Goal: Task Accomplishment & Management: Complete application form

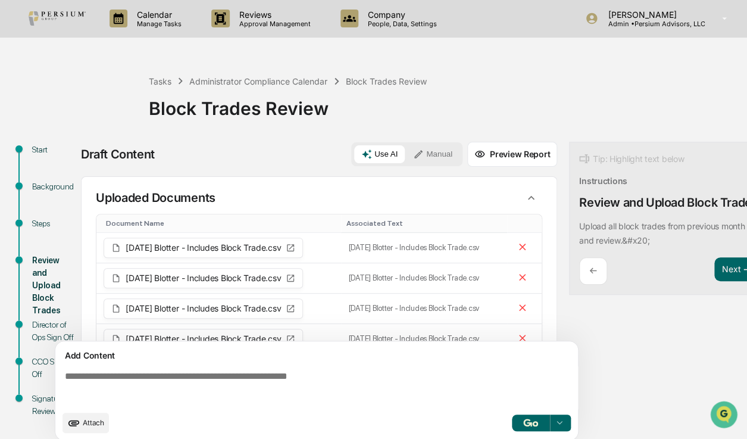
drag, startPoint x: 0, startPoint y: 0, endPoint x: 314, endPoint y: 48, distance: 318.0
click at [314, 48] on div "Calendar Manage Tasks Reviews Approval Management Company People, Data, Setting…" at bounding box center [373, 224] width 747 height 448
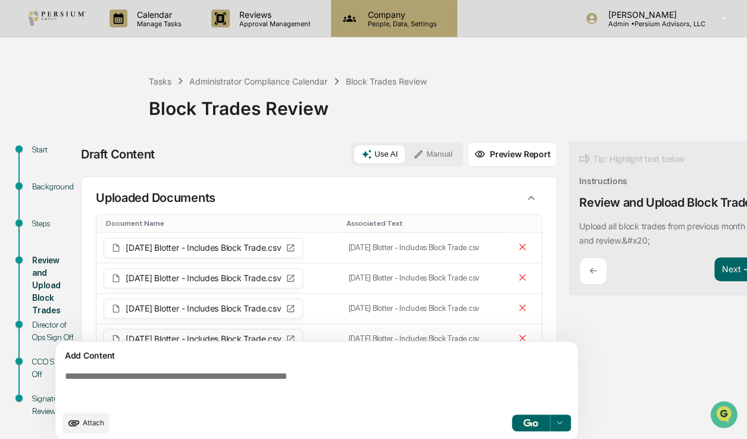
click at [381, 27] on p "People, Data, Settings" at bounding box center [401, 24] width 85 height 8
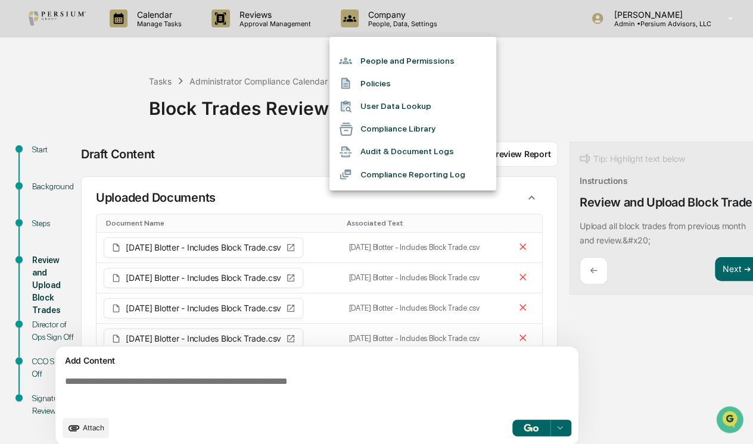
click at [316, 29] on div at bounding box center [376, 222] width 753 height 444
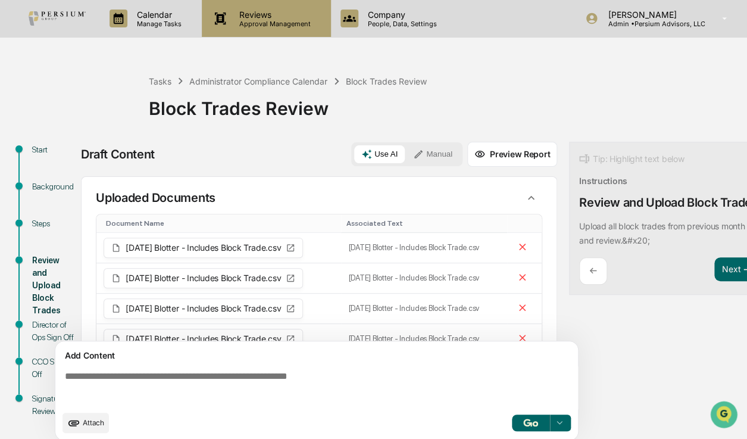
click at [291, 18] on p "Reviews" at bounding box center [273, 15] width 87 height 10
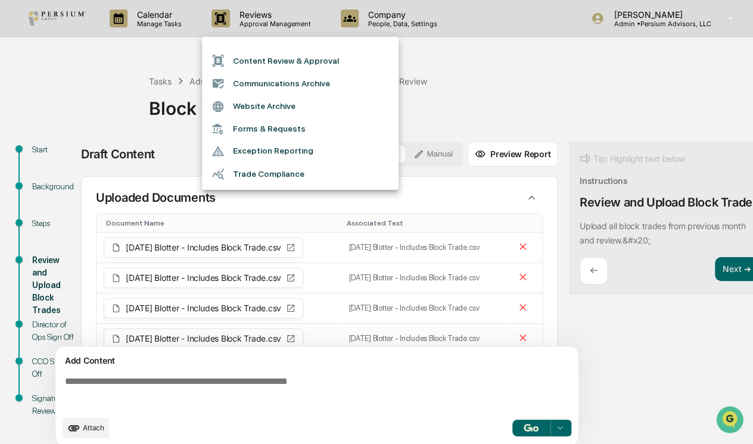
click at [267, 167] on li "Trade Compliance" at bounding box center [300, 174] width 197 height 23
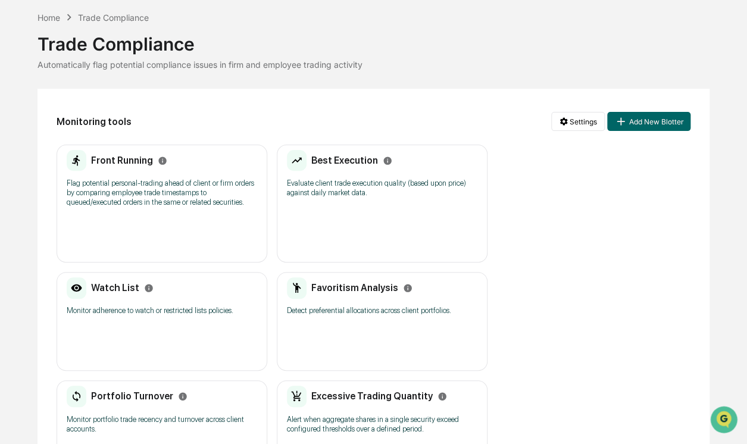
scroll to position [108, 0]
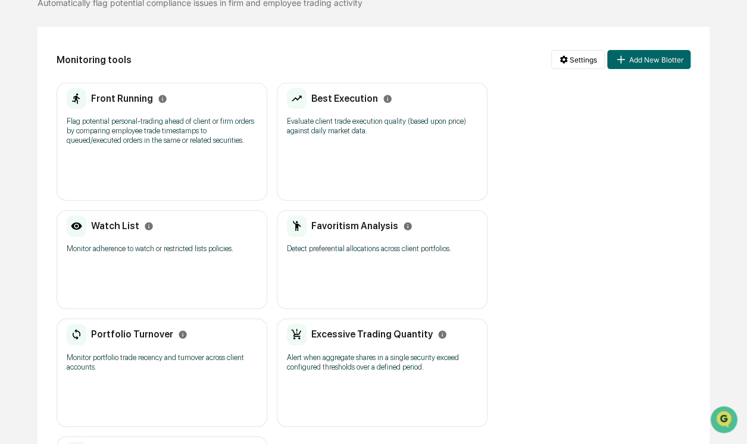
click at [350, 227] on h2 "Favoritism Analysis" at bounding box center [354, 225] width 87 height 11
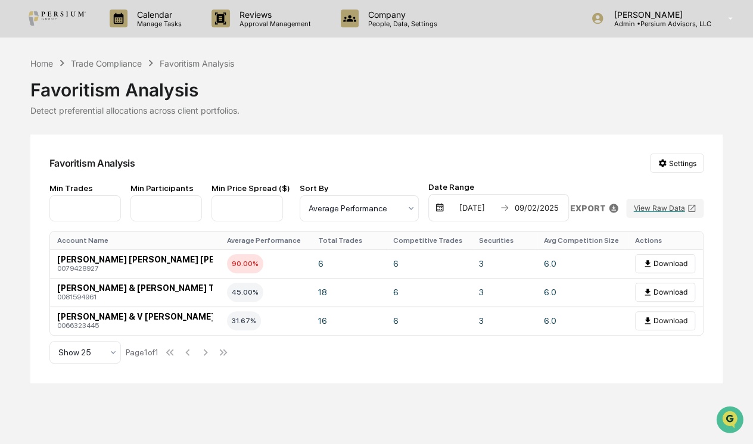
click at [169, 208] on input "*" at bounding box center [165, 208] width 71 height 26
drag, startPoint x: 86, startPoint y: 208, endPoint x: 17, endPoint y: 202, distance: 69.9
click at [17, 202] on div "Calendar Manage Tasks Reviews Approval Management Company People, Data, Setting…" at bounding box center [376, 222] width 753 height 444
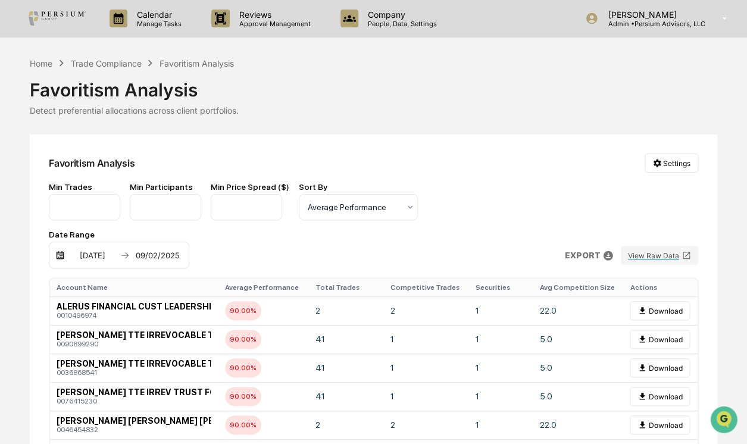
type input "*"
drag, startPoint x: 159, startPoint y: 210, endPoint x: 120, endPoint y: 211, distance: 38.7
click at [120, 211] on div "Min Trades * Min Participants * Min Price Spread ($) **** Sort By Average Perfo…" at bounding box center [307, 225] width 516 height 86
drag, startPoint x: 170, startPoint y: 208, endPoint x: 105, endPoint y: 209, distance: 64.9
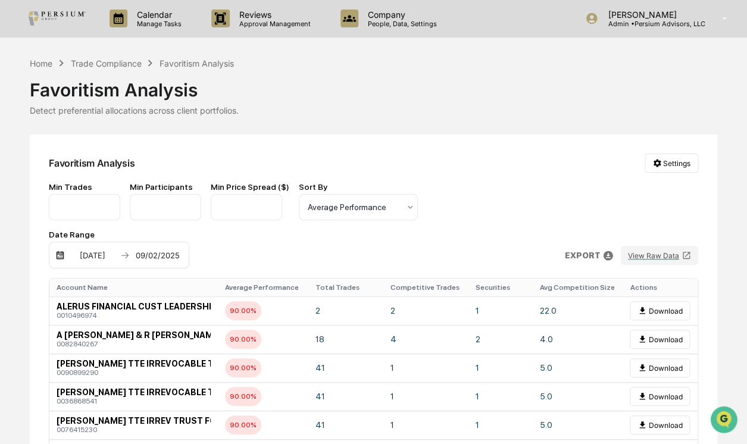
click at [105, 209] on div "Min Trades * Min Participants * Min Price Spread ($) **** Sort By Average Perfo…" at bounding box center [307, 225] width 516 height 86
type input "*"
click at [209, 167] on div "Favoritism Analysis Settings" at bounding box center [374, 163] width 650 height 19
click at [331, 208] on div at bounding box center [354, 207] width 92 height 12
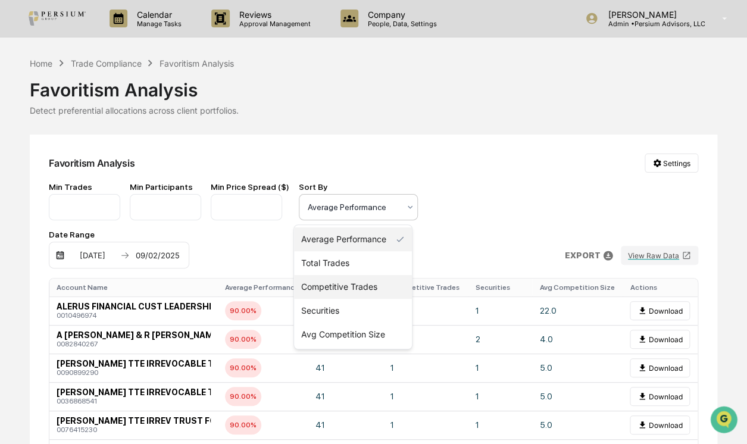
click at [366, 282] on div "Competitive Trades" at bounding box center [353, 287] width 118 height 24
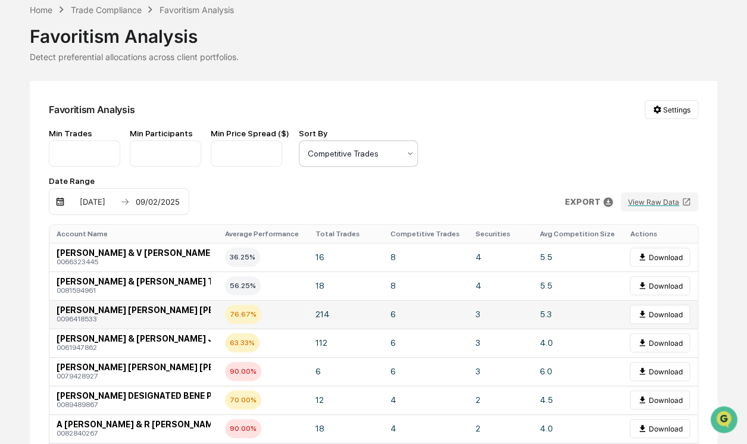
scroll to position [27, 0]
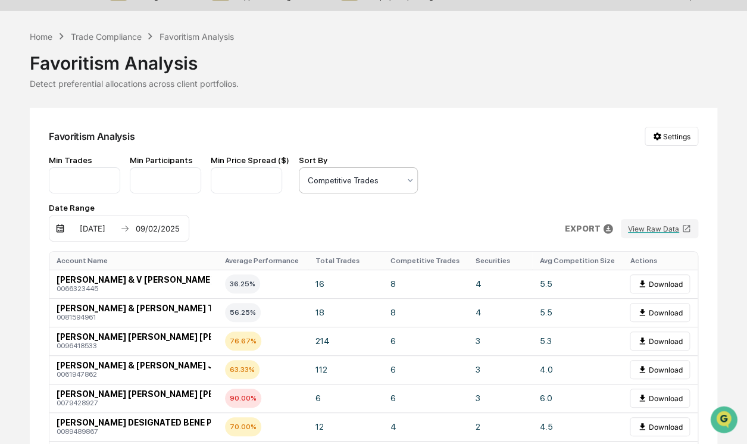
click at [347, 176] on div at bounding box center [354, 180] width 92 height 12
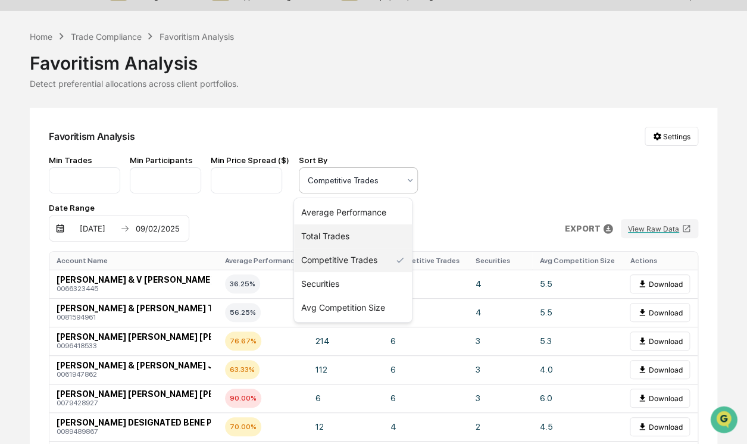
click at [359, 213] on div "Average Performance" at bounding box center [353, 213] width 118 height 24
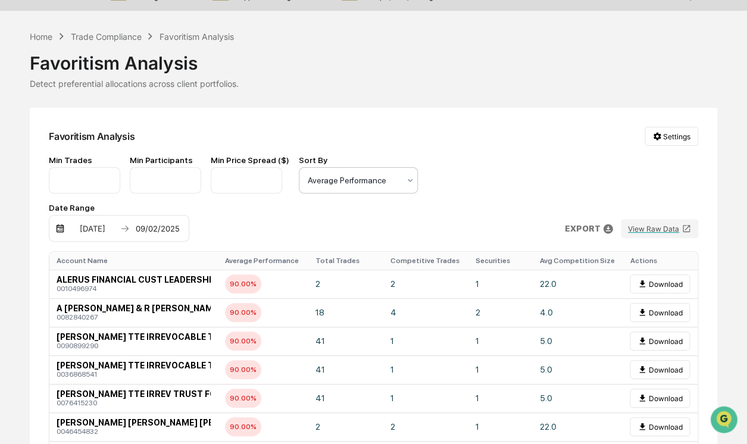
click at [189, 215] on div "[DATE] [DATE]" at bounding box center [119, 228] width 141 height 27
click at [65, 224] on img at bounding box center [60, 229] width 10 height 10
click at [118, 224] on div "[DATE]" at bounding box center [92, 229] width 51 height 10
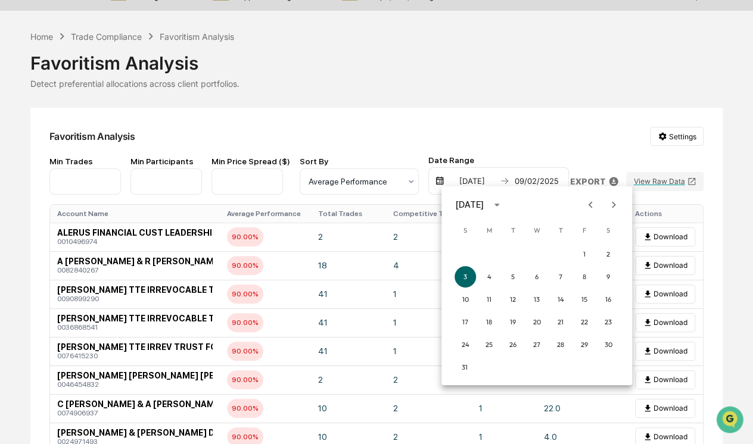
click at [590, 207] on icon "Previous month" at bounding box center [590, 204] width 4 height 7
click at [514, 251] on button "1" at bounding box center [512, 254] width 21 height 21
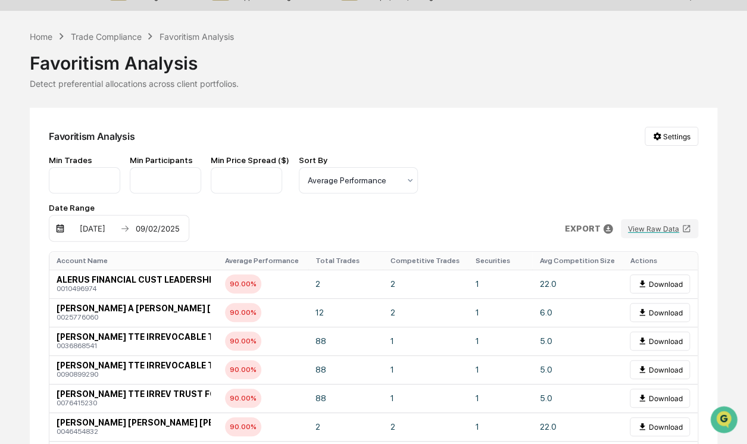
click at [189, 215] on div "[DATE] [DATE]" at bounding box center [119, 228] width 141 height 27
click at [183, 224] on div "09/02/2025" at bounding box center [157, 229] width 51 height 10
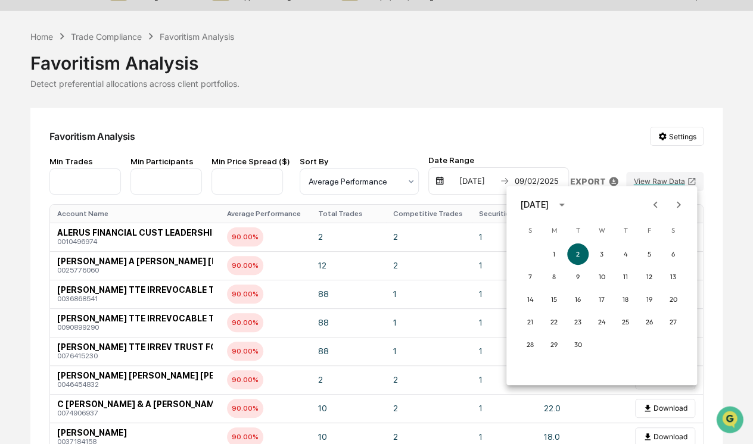
click at [659, 202] on icon "Previous month" at bounding box center [655, 204] width 13 height 13
click at [664, 213] on div at bounding box center [667, 205] width 14 height 23
click at [660, 208] on icon "Previous month" at bounding box center [655, 204] width 13 height 13
click at [625, 344] on button "31" at bounding box center [625, 344] width 21 height 21
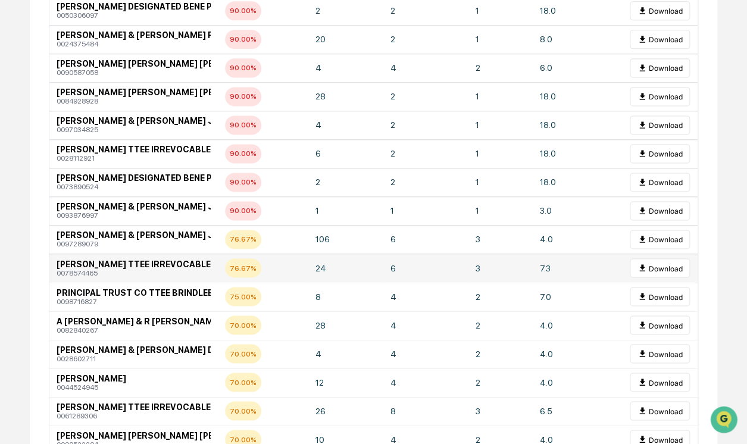
scroll to position [568, 0]
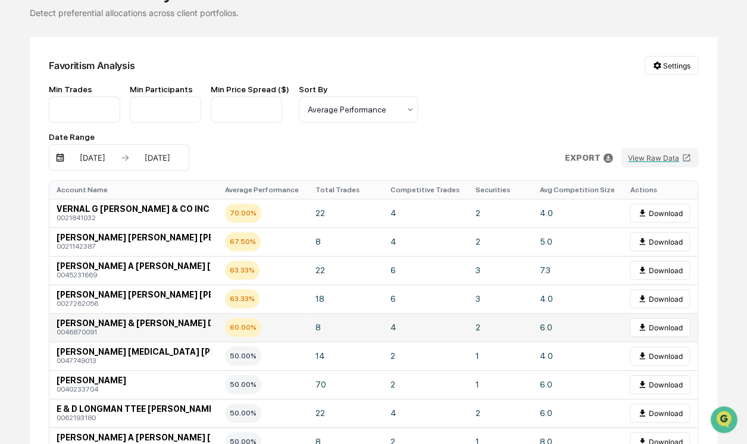
scroll to position [0, 0]
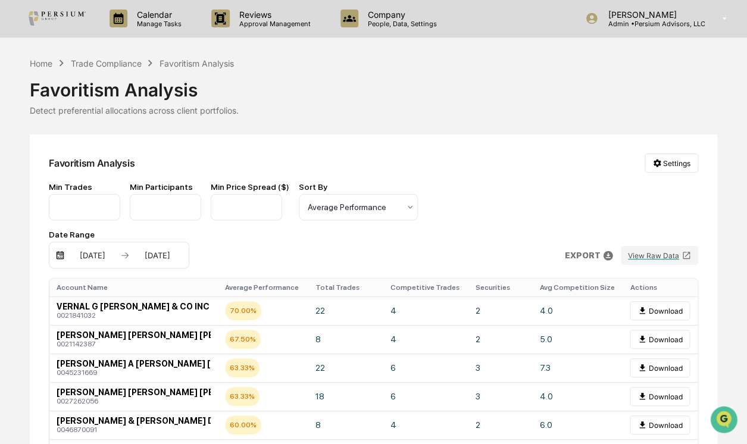
click at [104, 215] on input "*" at bounding box center [84, 207] width 71 height 26
click at [109, 205] on input "*" at bounding box center [84, 207] width 71 height 26
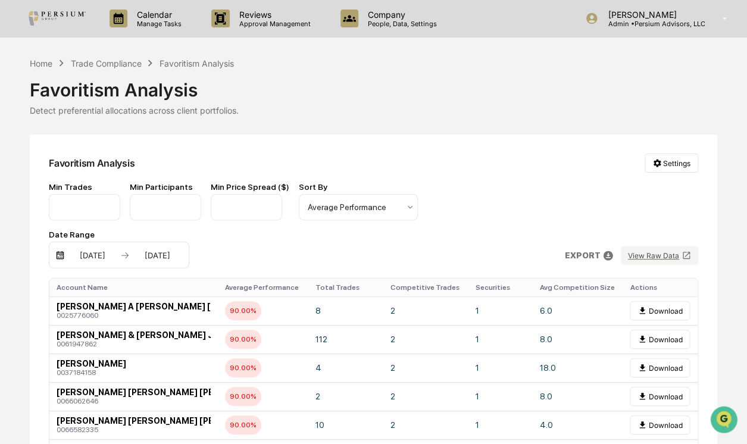
drag, startPoint x: 77, startPoint y: 205, endPoint x: 15, endPoint y: 210, distance: 62.7
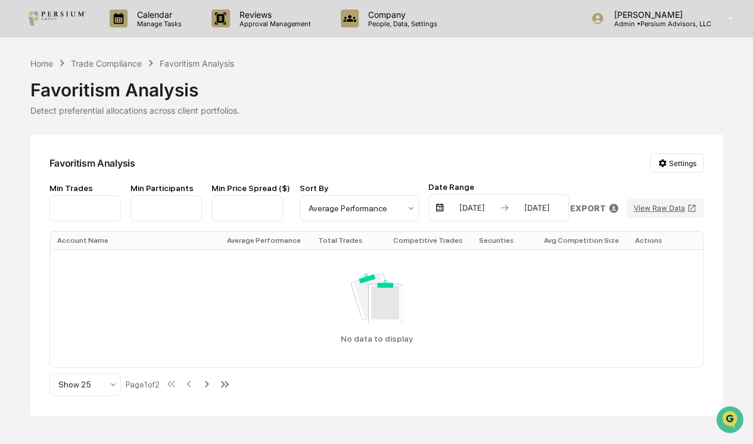
click at [261, 155] on div "Favoritism Analysis Settings" at bounding box center [376, 163] width 655 height 19
drag, startPoint x: 81, startPoint y: 205, endPoint x: 15, endPoint y: 200, distance: 66.3
click at [15, 200] on div "Calendar Manage Tasks Reviews Approval Management Company People, Data, Setting…" at bounding box center [376, 222] width 753 height 444
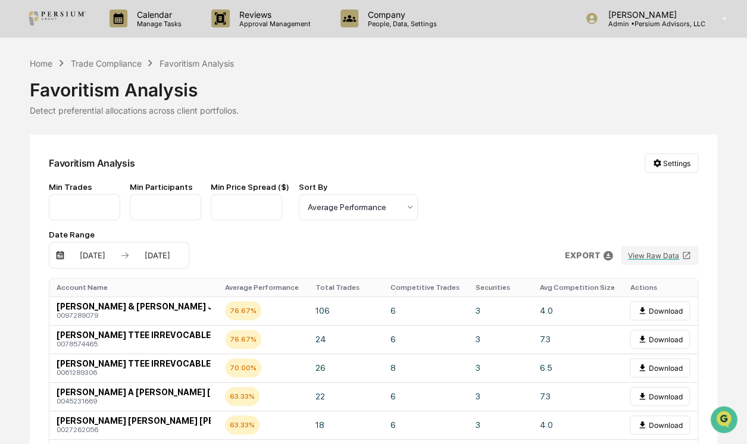
type input "*"
click at [267, 135] on div "Favoritism Analysis Settings Min Trades * Min Participants * Min Price Spread (…" at bounding box center [374, 326] width 688 height 382
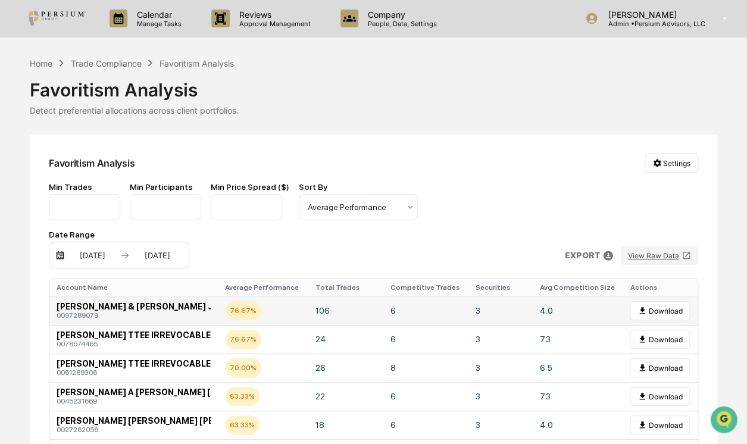
click at [541, 297] on td "4.0" at bounding box center [577, 311] width 91 height 29
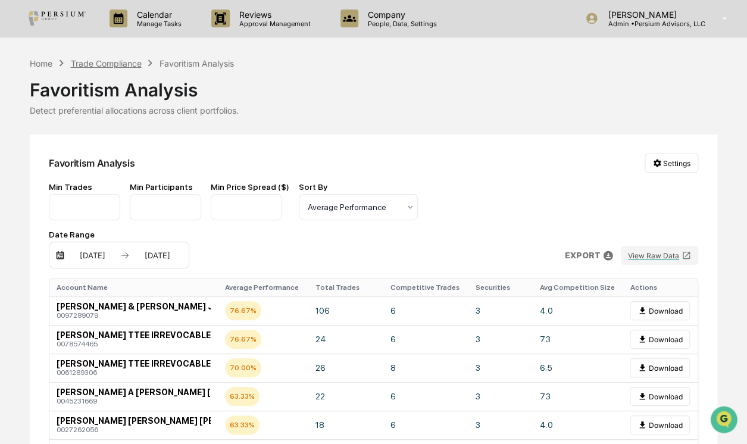
click at [133, 62] on div "Trade Compliance" at bounding box center [105, 63] width 71 height 10
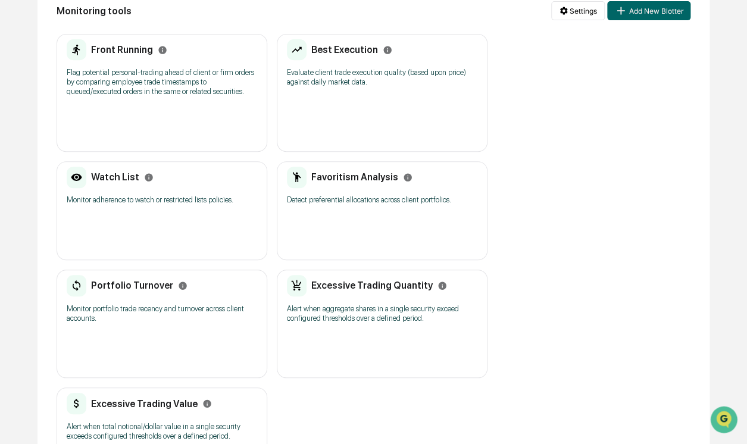
scroll to position [162, 0]
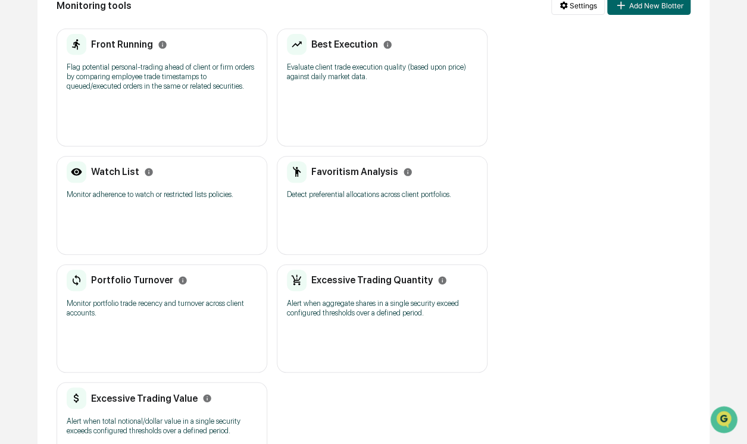
click at [288, 267] on div "Excessive Trading Quantity Alert when aggregate shares in a single security exc…" at bounding box center [382, 318] width 211 height 108
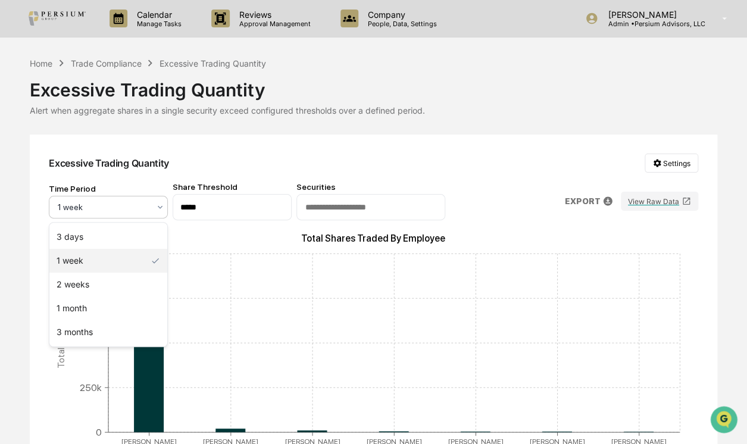
click at [134, 200] on div "1 week" at bounding box center [104, 207] width 104 height 17
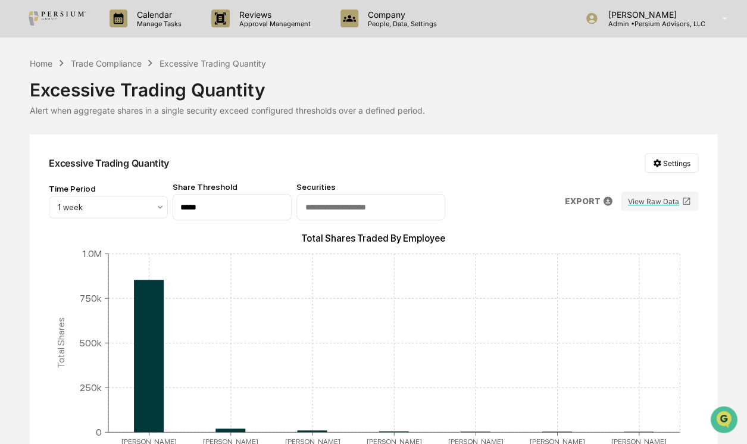
click at [251, 161] on div "Excessive Trading Quantity Settings" at bounding box center [374, 163] width 650 height 19
click at [124, 64] on div "Trade Compliance" at bounding box center [105, 63] width 71 height 10
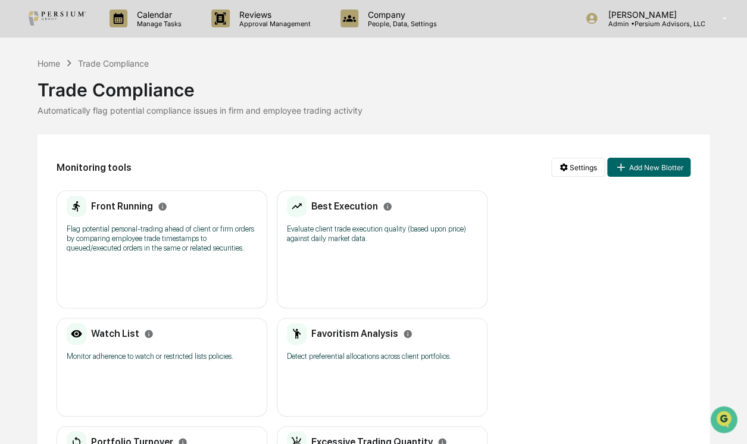
click at [123, 204] on h2 "Front Running" at bounding box center [122, 206] width 62 height 11
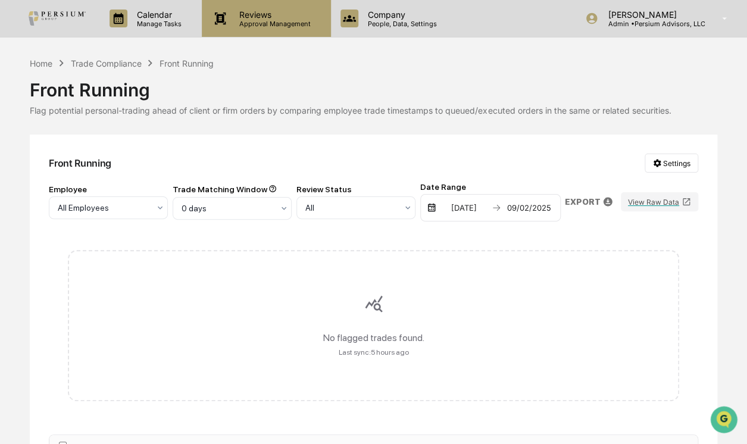
click at [218, 24] on icon at bounding box center [220, 19] width 18 height 18
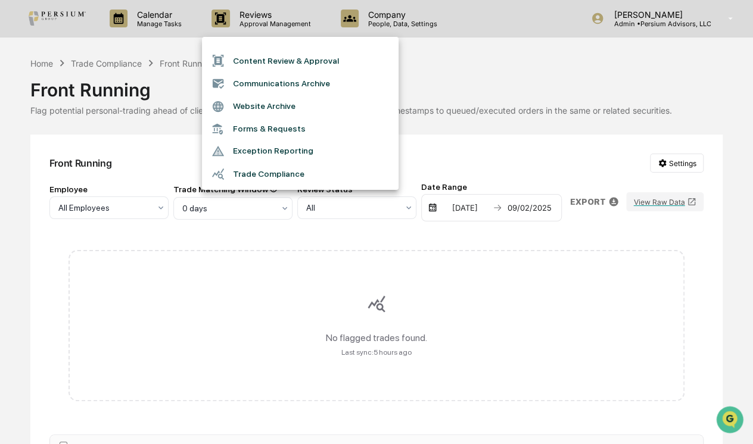
click at [156, 49] on div at bounding box center [376, 222] width 753 height 444
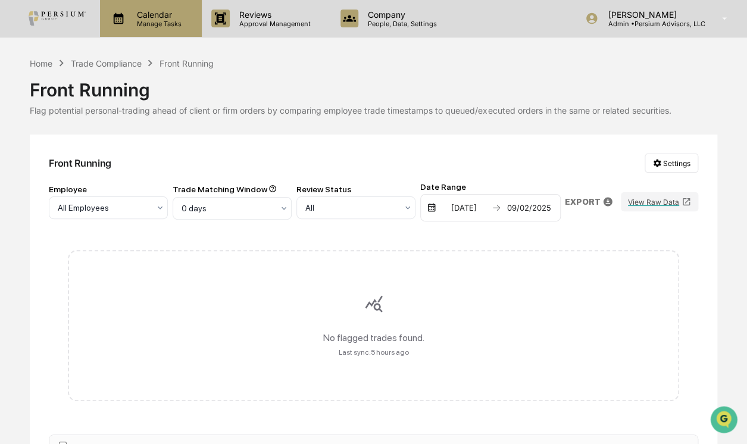
click at [149, 23] on p "Manage Tasks" at bounding box center [157, 24] width 60 height 8
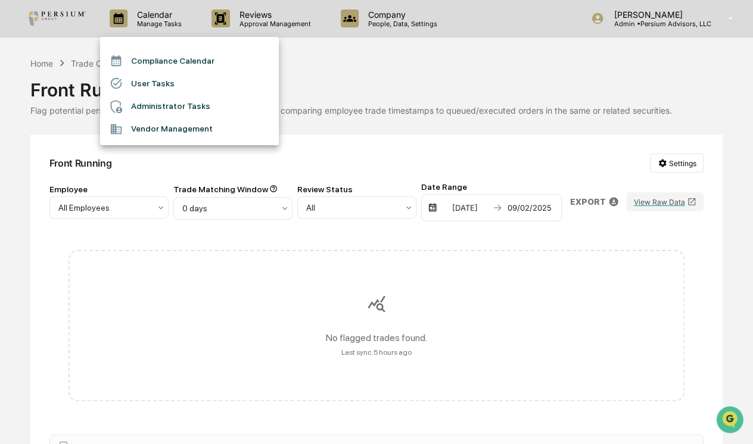
click at [152, 96] on li "Administrator Tasks" at bounding box center [189, 106] width 179 height 23
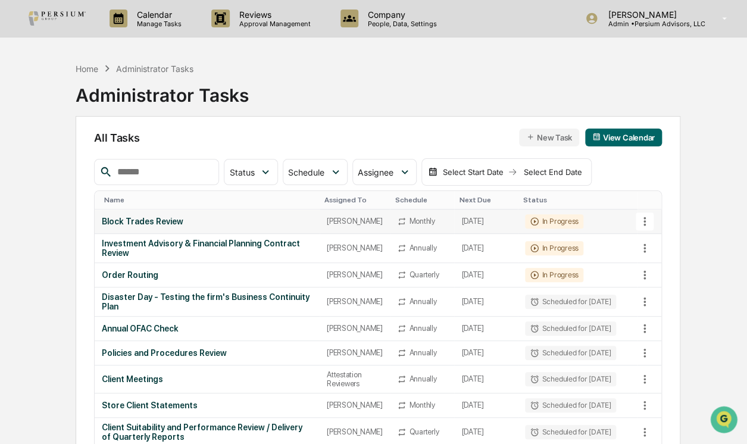
click at [360, 219] on div "[PERSON_NAME]" at bounding box center [355, 221] width 56 height 9
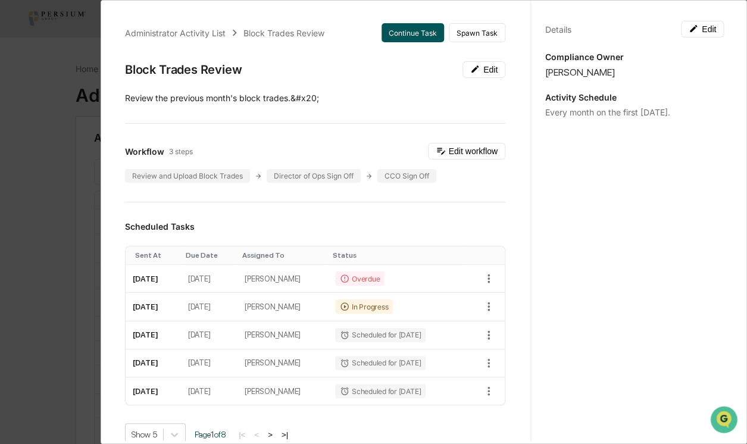
click at [406, 26] on button "Continue Task" at bounding box center [413, 32] width 63 height 19
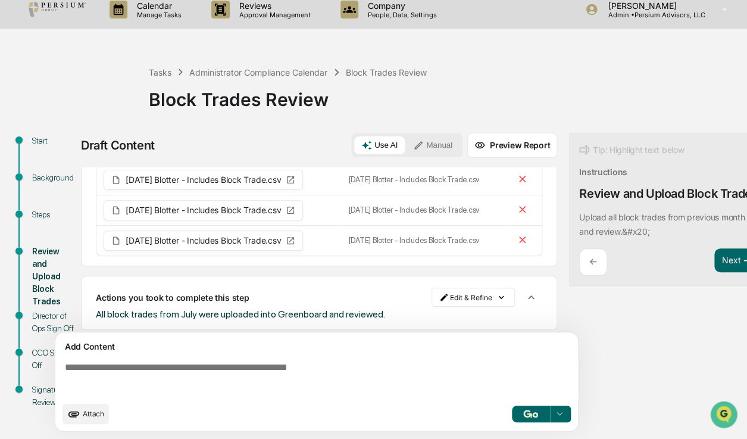
scroll to position [14, 0]
click at [48, 320] on div "Director of Ops Sign Off" at bounding box center [53, 322] width 42 height 25
click at [728, 269] on button "Next ➔" at bounding box center [736, 260] width 43 height 24
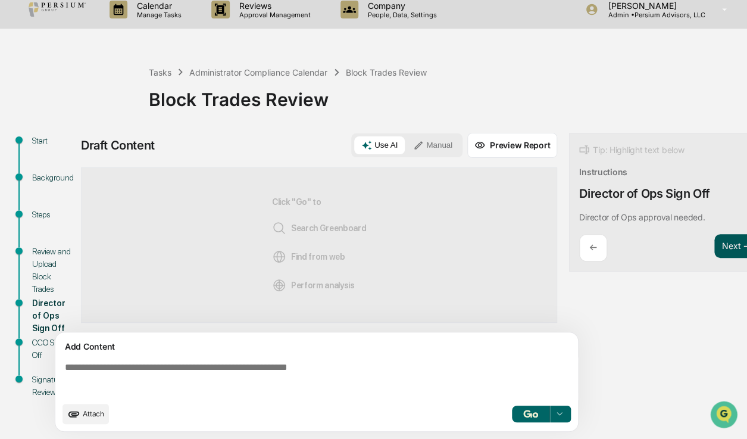
scroll to position [0, 0]
click at [420, 147] on button "Manual" at bounding box center [433, 145] width 54 height 18
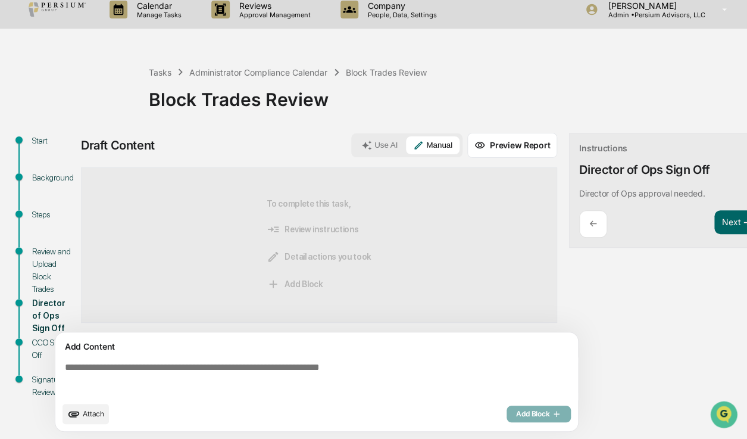
click at [312, 351] on div "Add Content" at bounding box center [317, 346] width 509 height 14
click at [297, 367] on textarea at bounding box center [319, 378] width 518 height 43
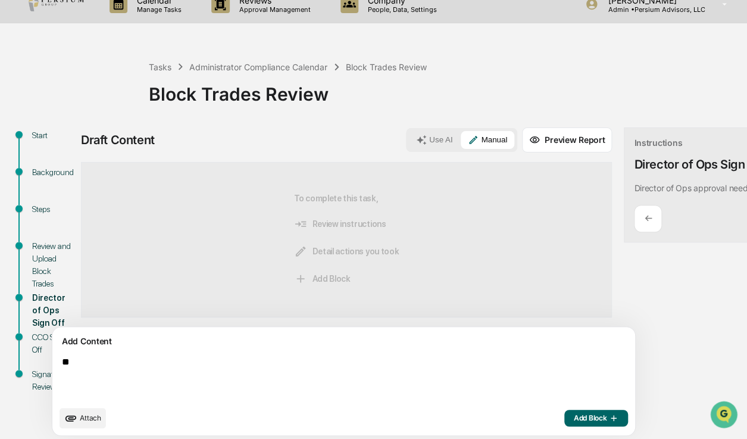
type textarea "*"
click at [324, 369] on textarea "**********" at bounding box center [316, 378] width 518 height 52
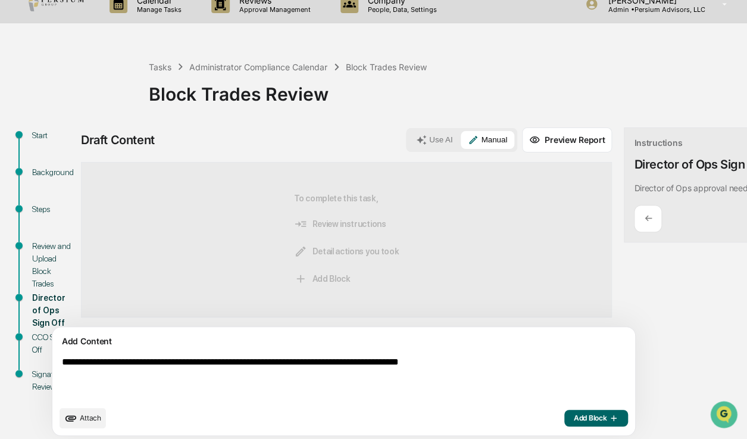
click at [513, 371] on textarea "**********" at bounding box center [316, 378] width 518 height 52
click at [518, 369] on textarea "**********" at bounding box center [316, 378] width 518 height 52
type textarea "**********"
click at [564, 417] on button "Add Block" at bounding box center [596, 418] width 64 height 17
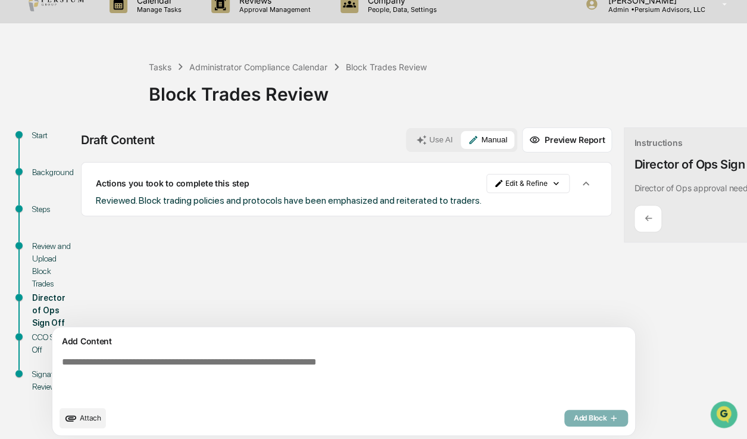
click at [639, 325] on div "Draft Content Use AI Manual Preview Report Sources Actions you took to complete…" at bounding box center [414, 285] width 667 height 316
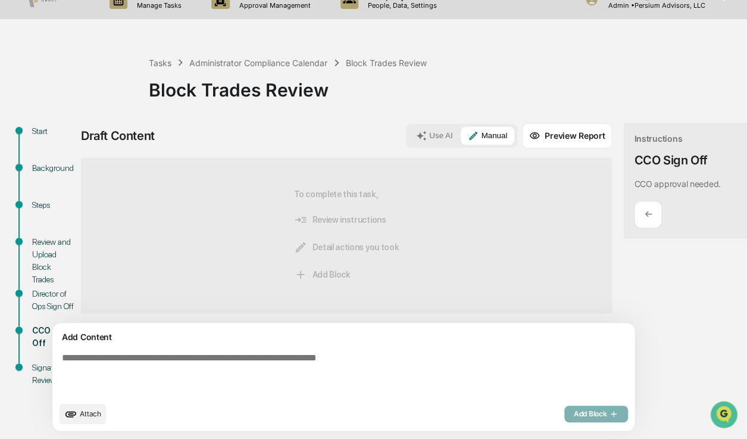
scroll to position [24, 0]
click at [30, 291] on div "Director of Ops Sign Off" at bounding box center [53, 307] width 61 height 37
click at [48, 297] on div "Director of Ops Sign Off" at bounding box center [53, 300] width 42 height 25
